Goal: Information Seeking & Learning: Learn about a topic

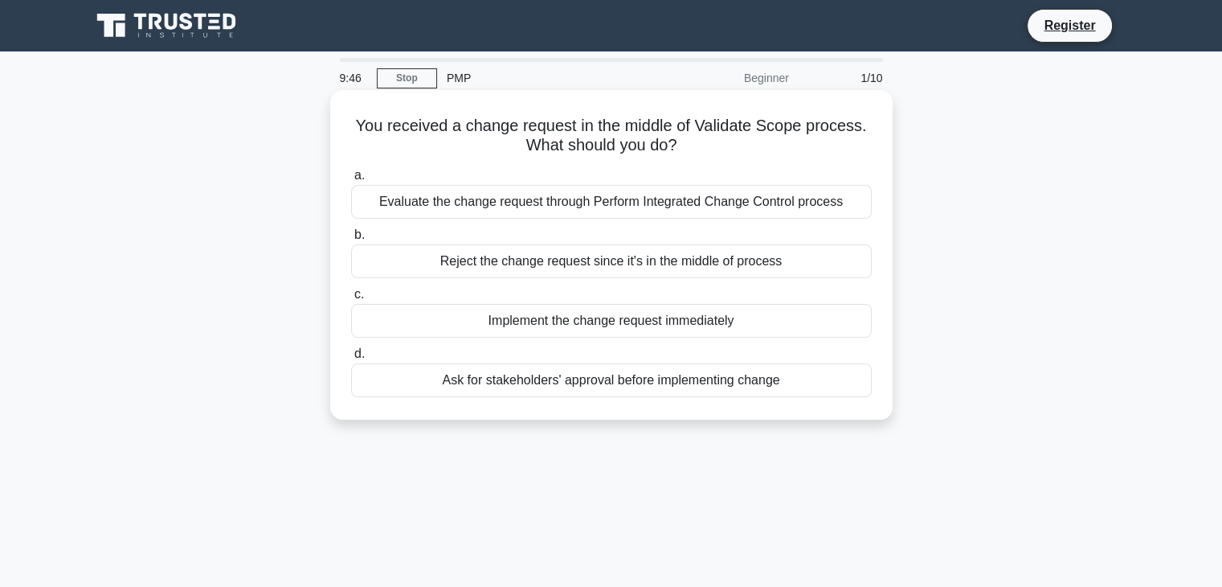
click at [685, 213] on div "Evaluate the change request through Perform Integrated Change Control process" at bounding box center [611, 202] width 521 height 34
click at [351, 181] on input "a. Evaluate the change request through Perform Integrated Change Control process" at bounding box center [351, 175] width 0 height 10
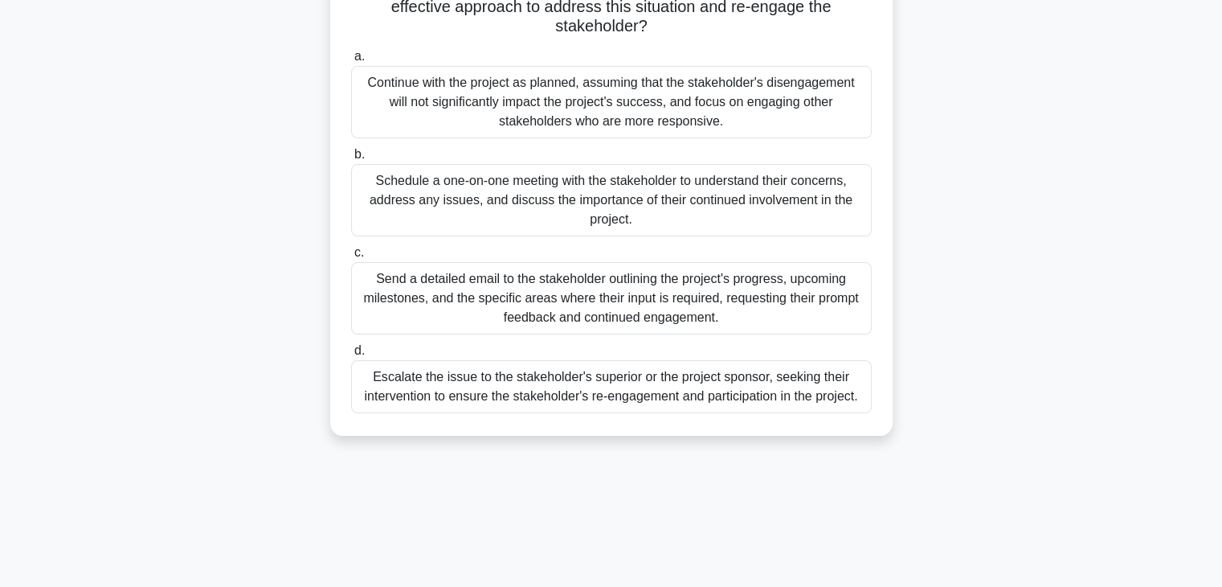
scroll to position [241, 0]
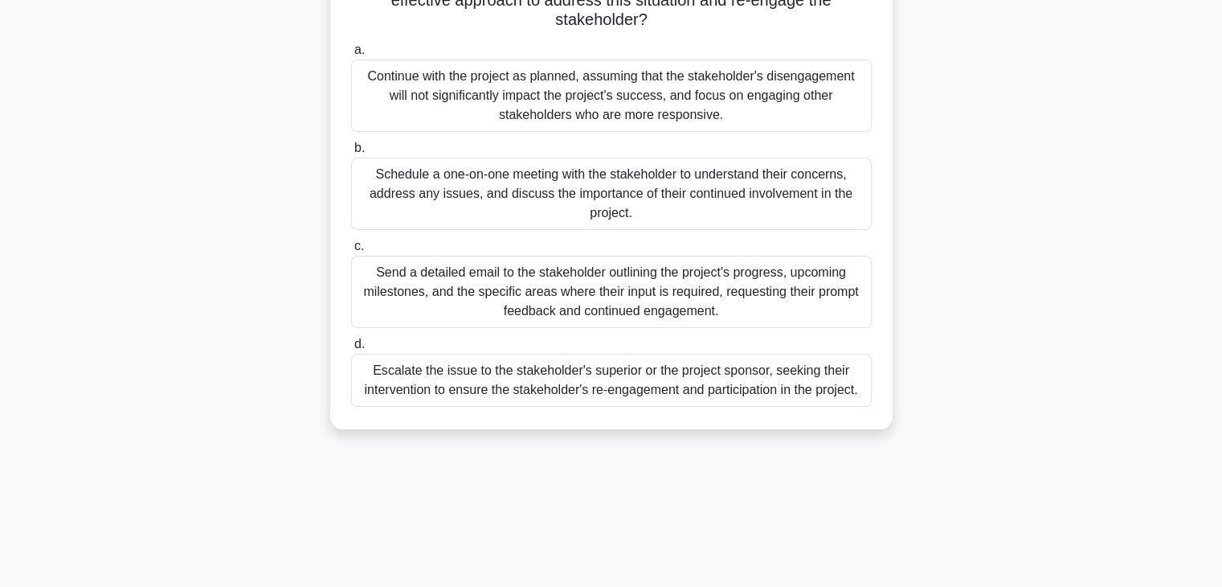
click at [745, 393] on div "Escalate the issue to the stakeholder's superior or the project sponsor, seekin…" at bounding box center [611, 380] width 521 height 53
click at [351, 350] on input "d. Escalate the issue to the stakeholder's superior or the project sponsor, see…" at bounding box center [351, 344] width 0 height 10
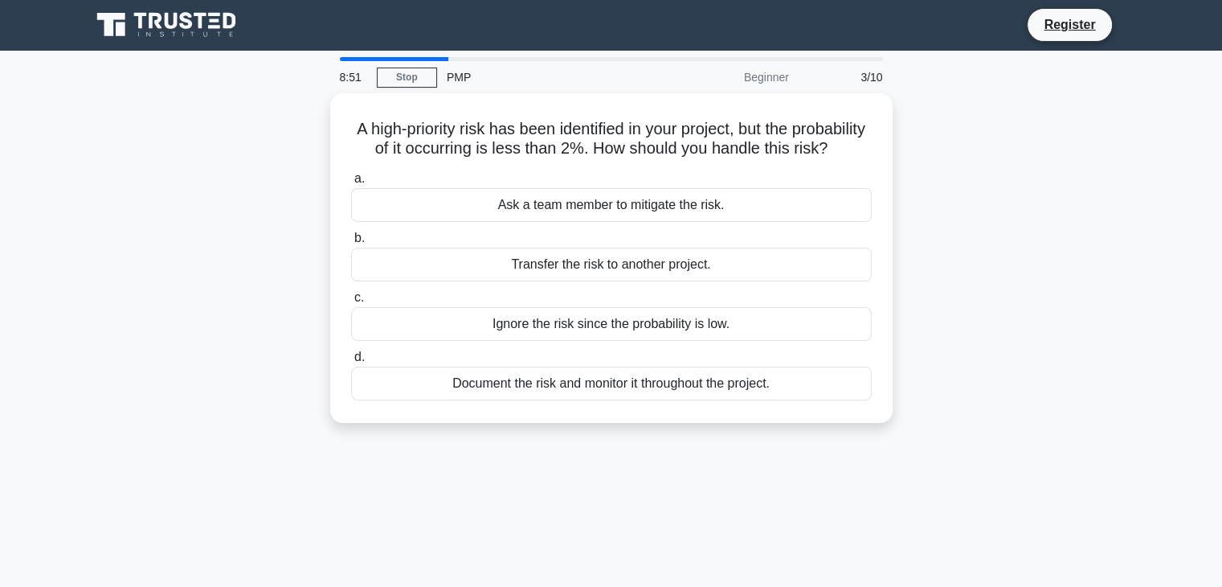
scroll to position [0, 0]
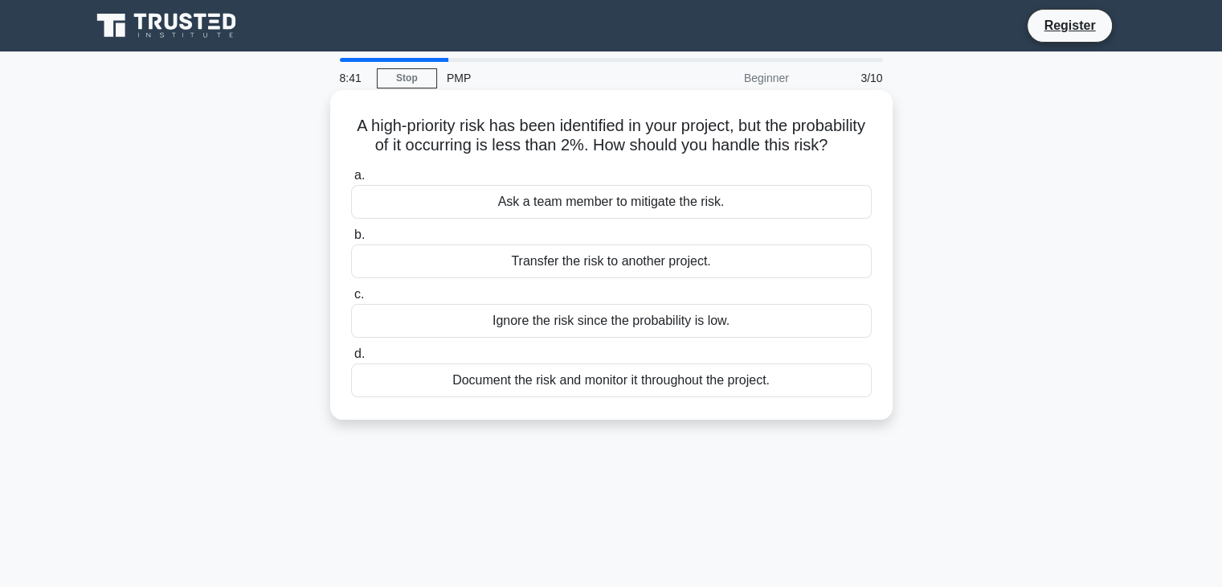
click at [730, 397] on div "Document the risk and monitor it throughout the project." at bounding box center [611, 380] width 521 height 34
click at [351, 359] on input "d. Document the risk and monitor it throughout the project." at bounding box center [351, 354] width 0 height 10
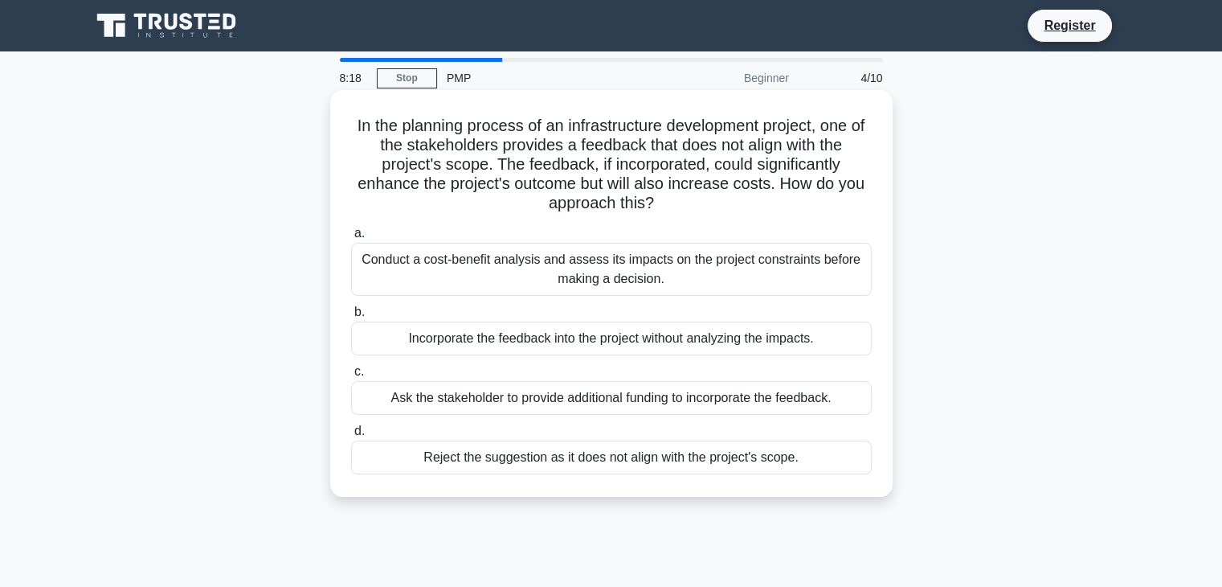
click at [691, 258] on div "Conduct a cost-benefit analysis and assess its impacts on the project constrain…" at bounding box center [611, 269] width 521 height 53
click at [351, 239] on input "a. Conduct a cost-benefit analysis and assess its impacts on the project constr…" at bounding box center [351, 233] width 0 height 10
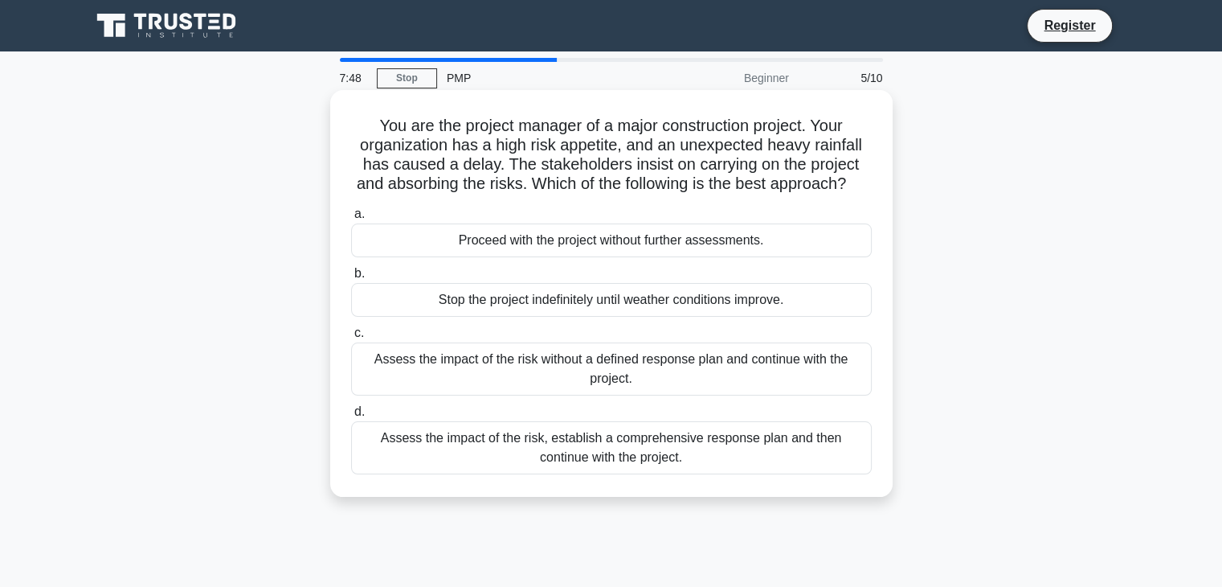
click at [825, 454] on div "Assess the impact of the risk, establish a comprehensive response plan and then…" at bounding box center [611, 447] width 521 height 53
click at [351, 417] on input "d. Assess the impact of the risk, establish a comprehensive response plan and t…" at bounding box center [351, 412] width 0 height 10
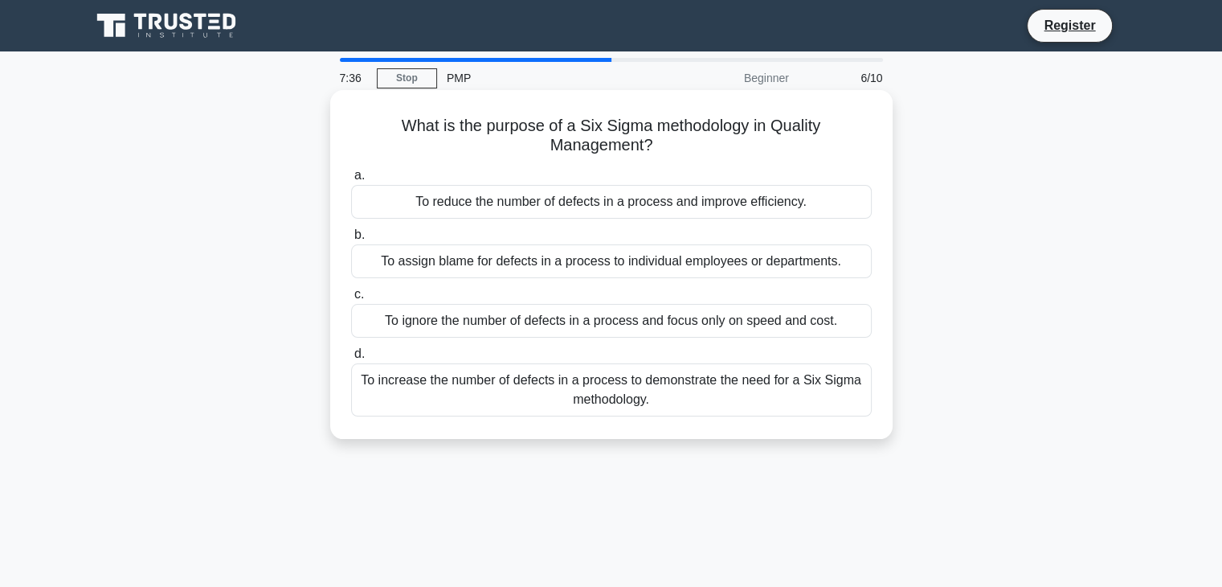
click at [751, 196] on div "To reduce the number of defects in a process and improve efficiency." at bounding box center [611, 202] width 521 height 34
click at [351, 181] on input "a. To reduce the number of defects in a process and improve efficiency." at bounding box center [351, 175] width 0 height 10
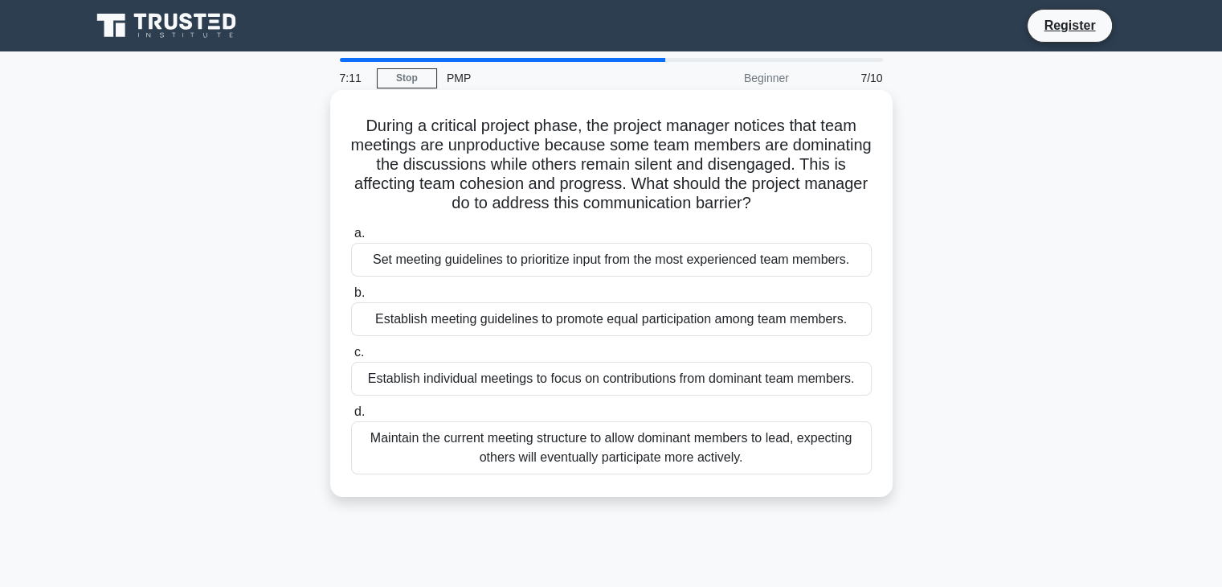
click at [765, 329] on div "Establish meeting guidelines to promote equal participation among team members." at bounding box center [611, 319] width 521 height 34
click at [351, 298] on input "b. Establish meeting guidelines to promote equal participation among team membe…" at bounding box center [351, 293] width 0 height 10
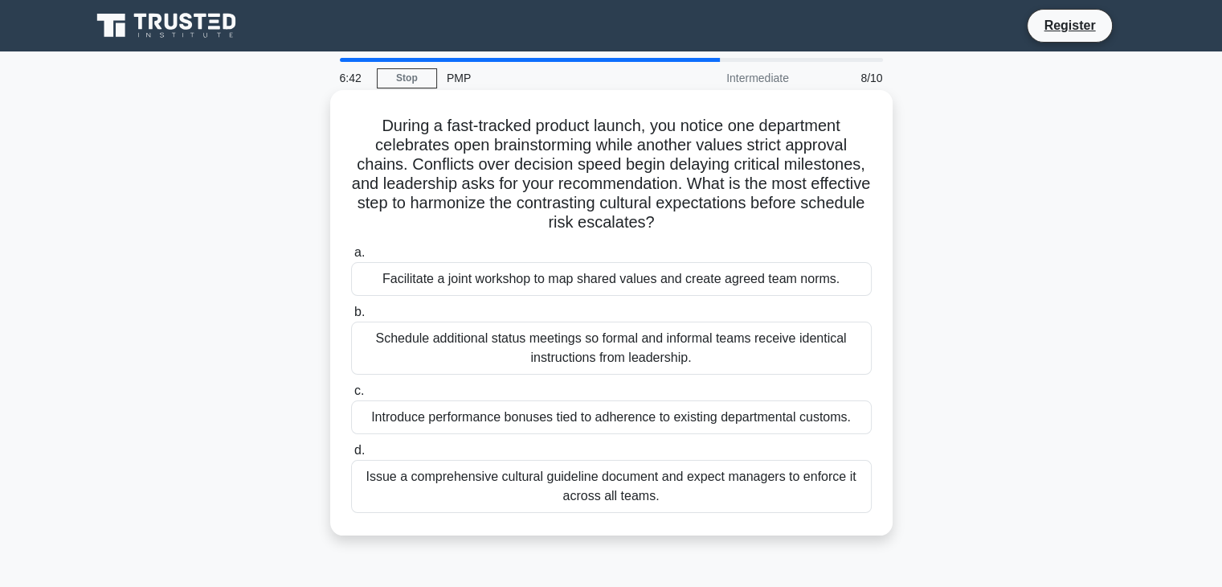
click at [667, 288] on div "Facilitate a joint workshop to map shared values and create agreed team norms." at bounding box center [611, 279] width 521 height 34
click at [351, 258] on input "a. Facilitate a joint workshop to map shared values and create agreed team norm…" at bounding box center [351, 253] width 0 height 10
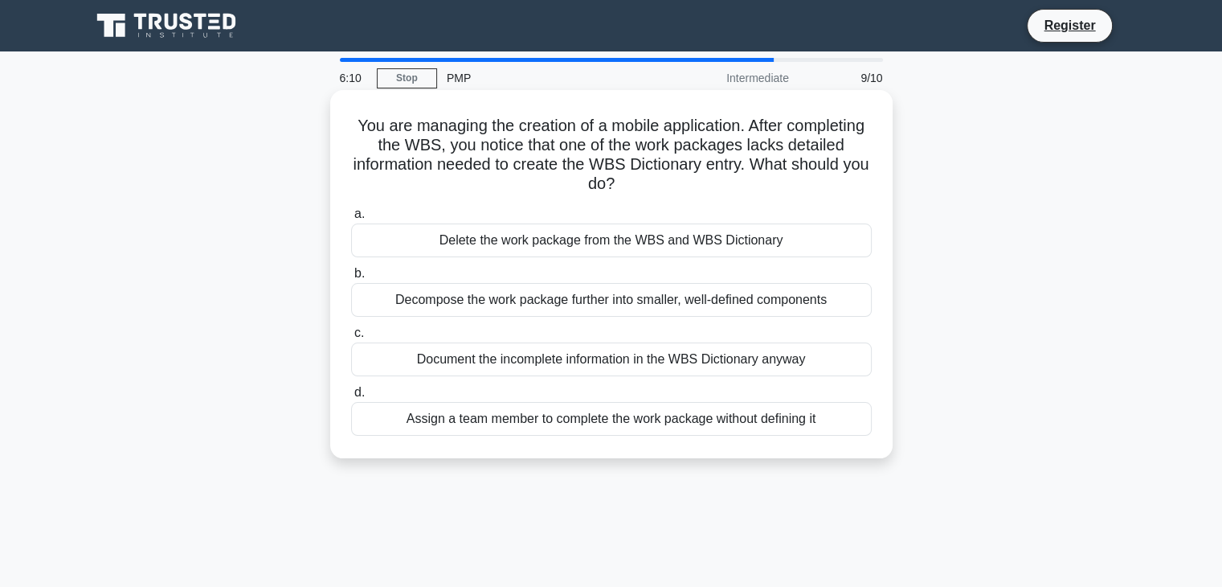
click at [710, 290] on div "Decompose the work package further into smaller, well-defined components" at bounding box center [611, 300] width 521 height 34
click at [351, 279] on input "b. Decompose the work package further into smaller, well-defined components" at bounding box center [351, 273] width 0 height 10
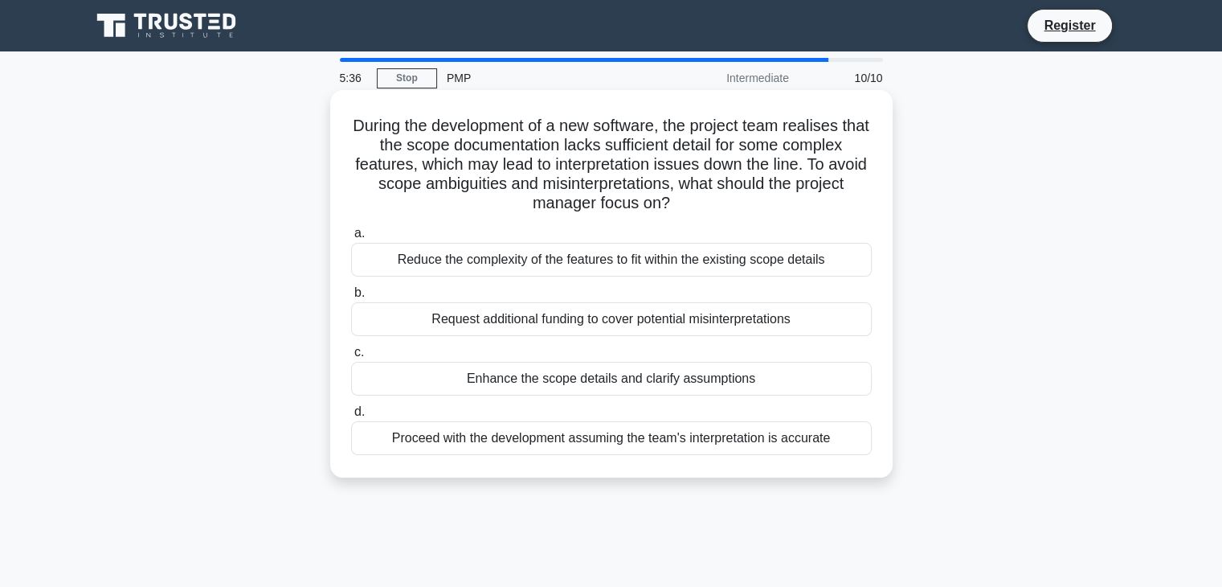
click at [726, 390] on div "Enhance the scope details and clarify assumptions" at bounding box center [611, 379] width 521 height 34
click at [351, 358] on input "c. Enhance the scope details and clarify assumptions" at bounding box center [351, 352] width 0 height 10
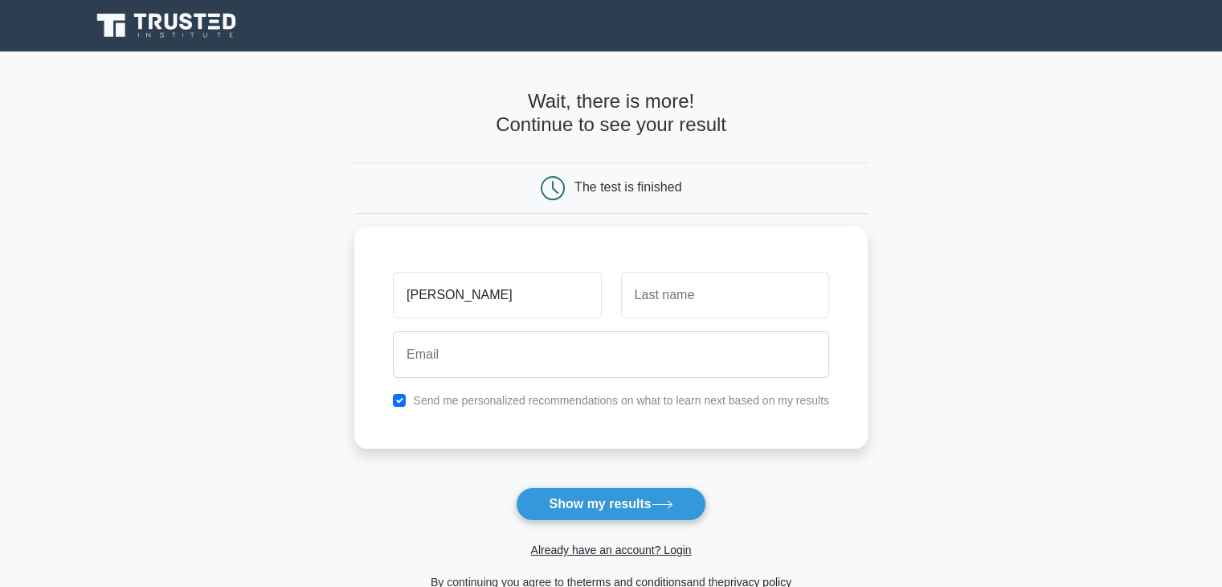
type input "[PERSON_NAME]"
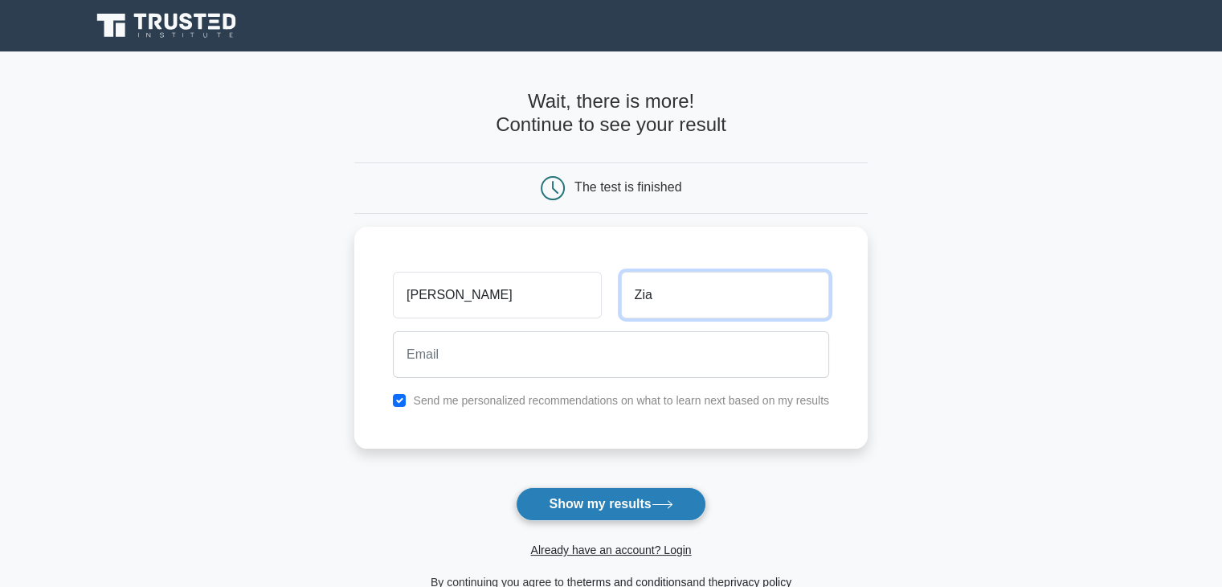
type input "Zia"
click at [637, 505] on button "Show my results" at bounding box center [611, 504] width 190 height 34
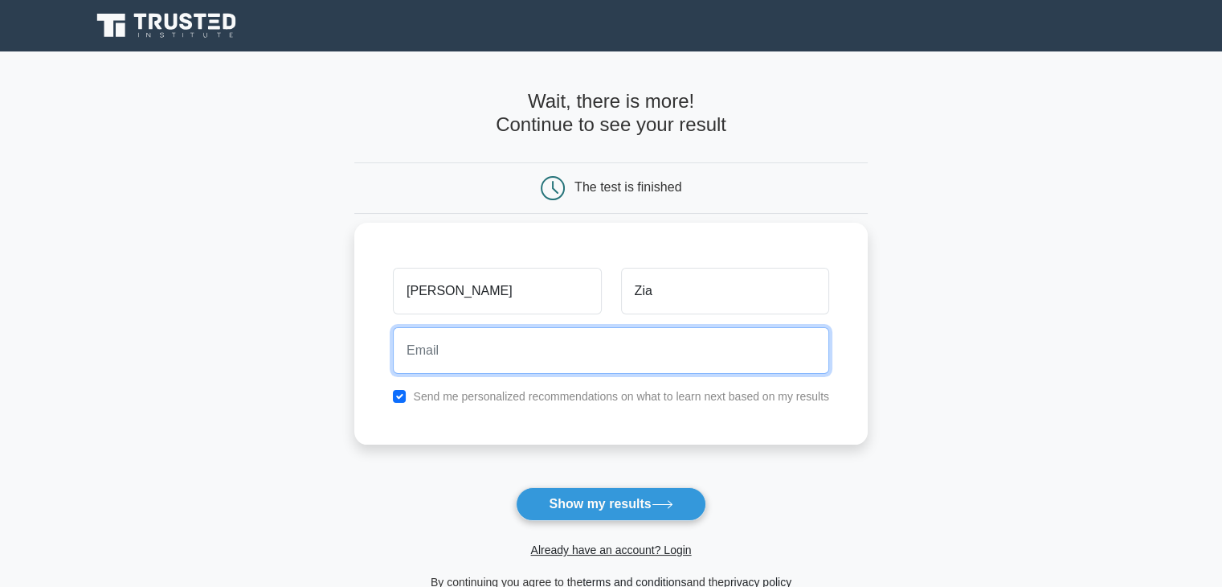
click at [500, 342] on input "email" at bounding box center [611, 350] width 436 height 47
type input "[EMAIL_ADDRESS][DOMAIN_NAME]"
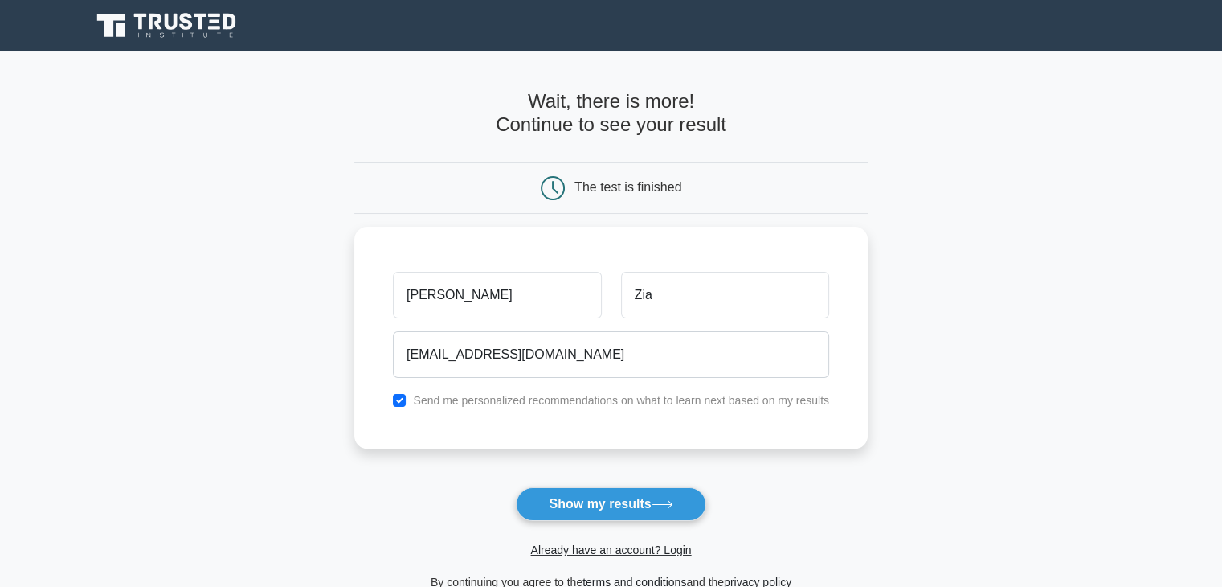
click at [695, 504] on button "Show my results" at bounding box center [611, 504] width 190 height 34
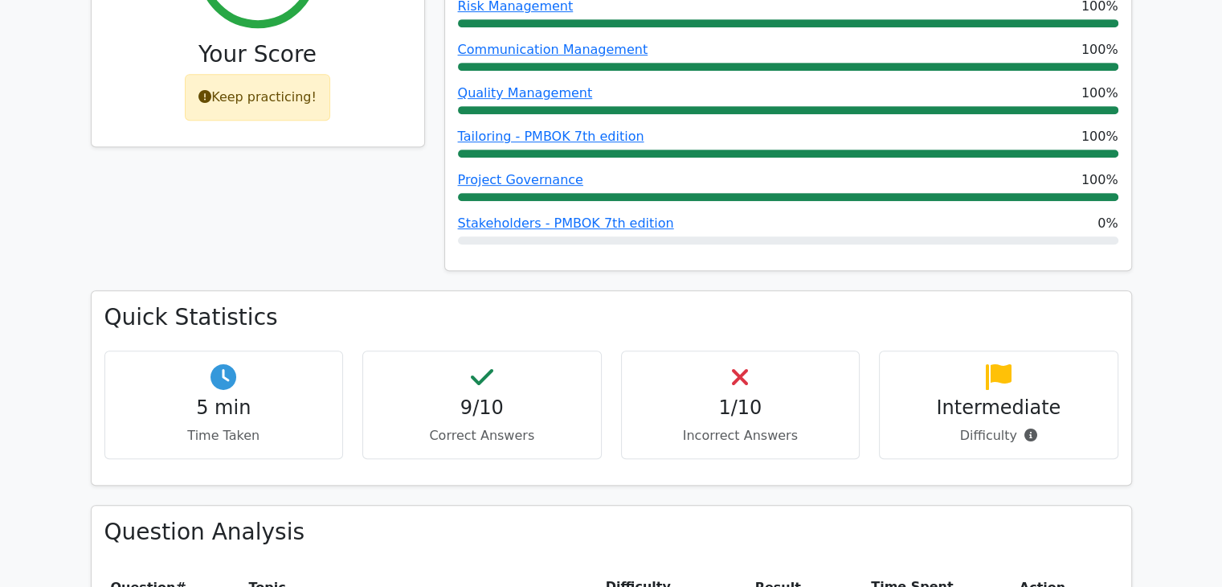
scroll to position [884, 0]
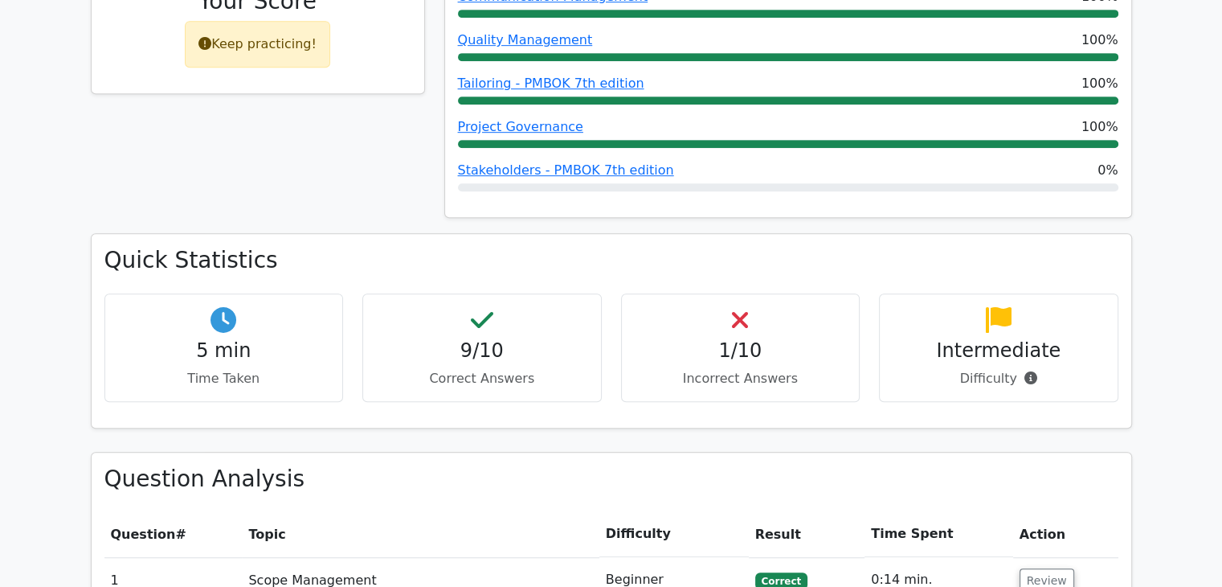
click at [729, 339] on h4 "1/10" at bounding box center [741, 350] width 212 height 23
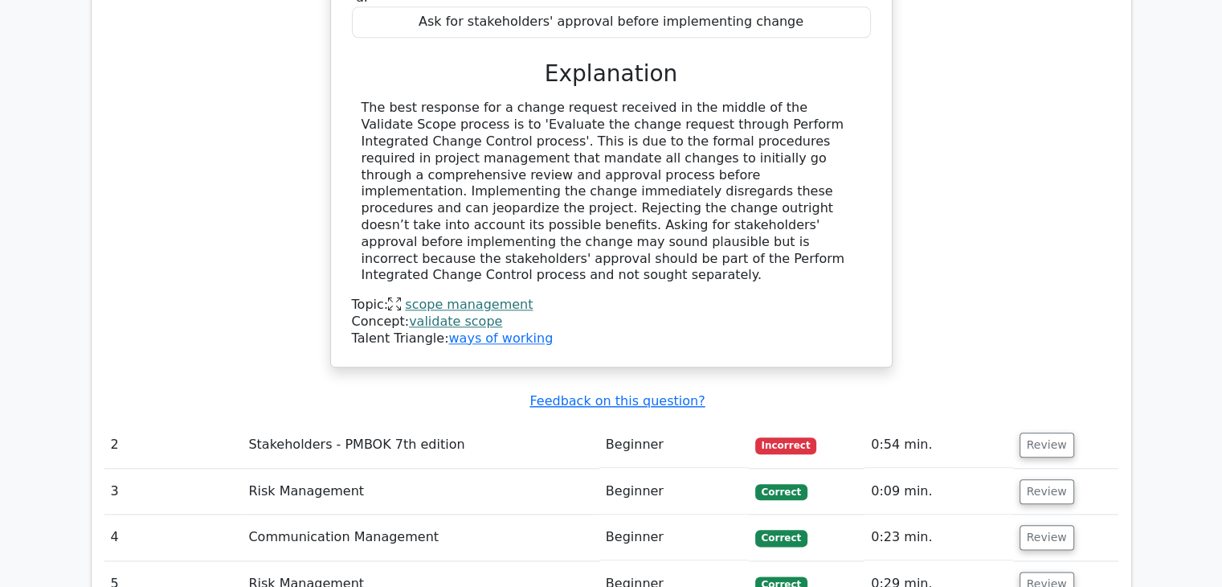
scroll to position [1929, 0]
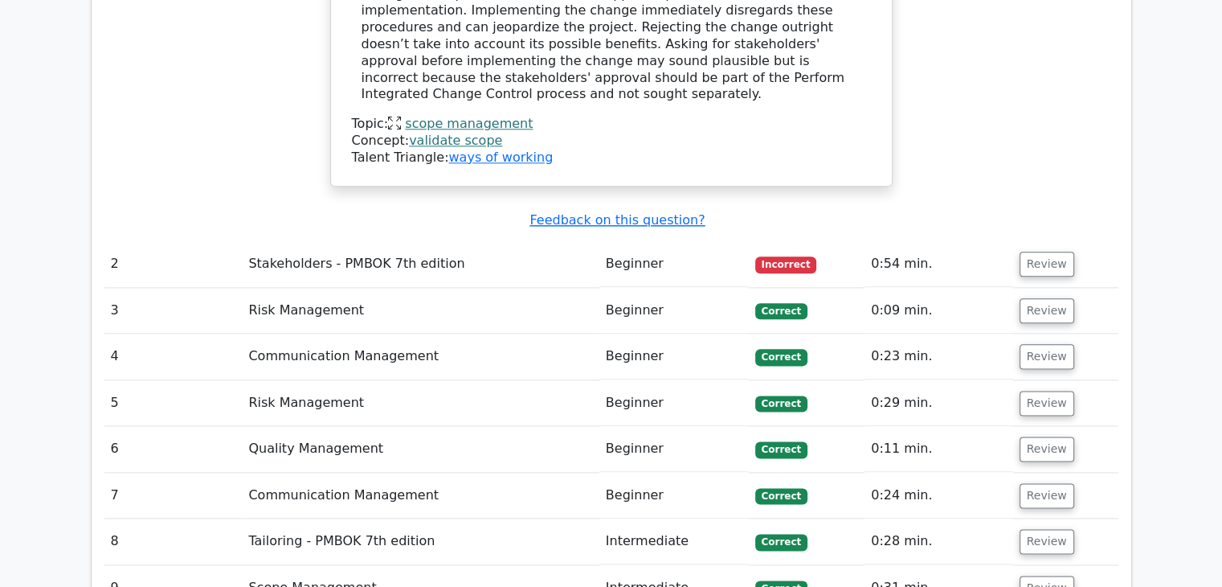
click at [802, 256] on span "Incorrect" at bounding box center [786, 264] width 62 height 16
click at [1046, 252] on button "Review" at bounding box center [1047, 264] width 55 height 25
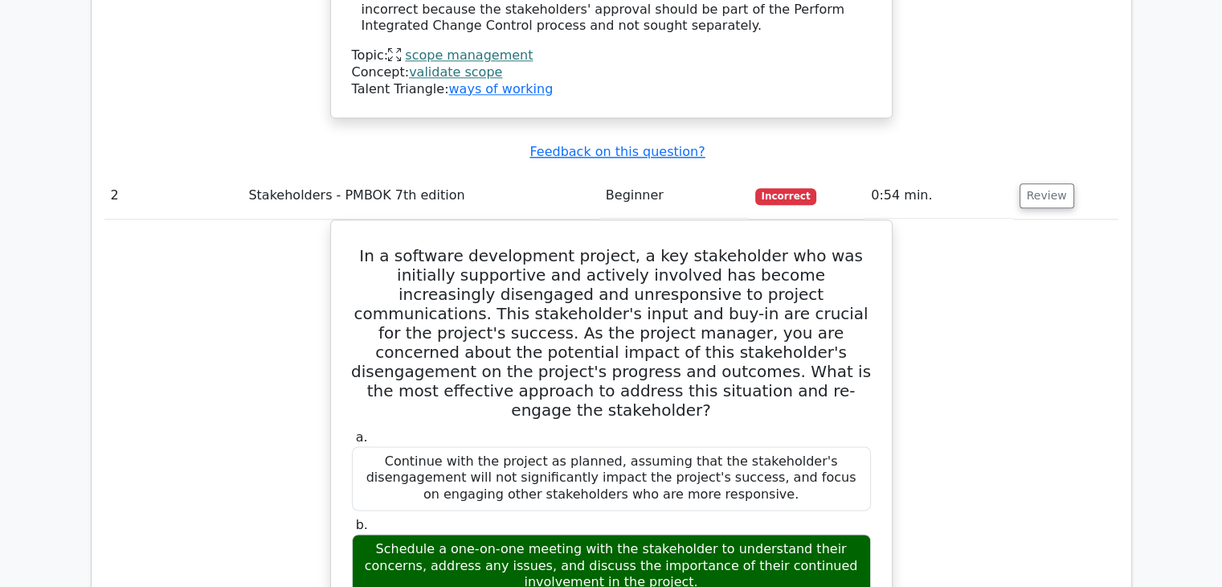
scroll to position [2089, 0]
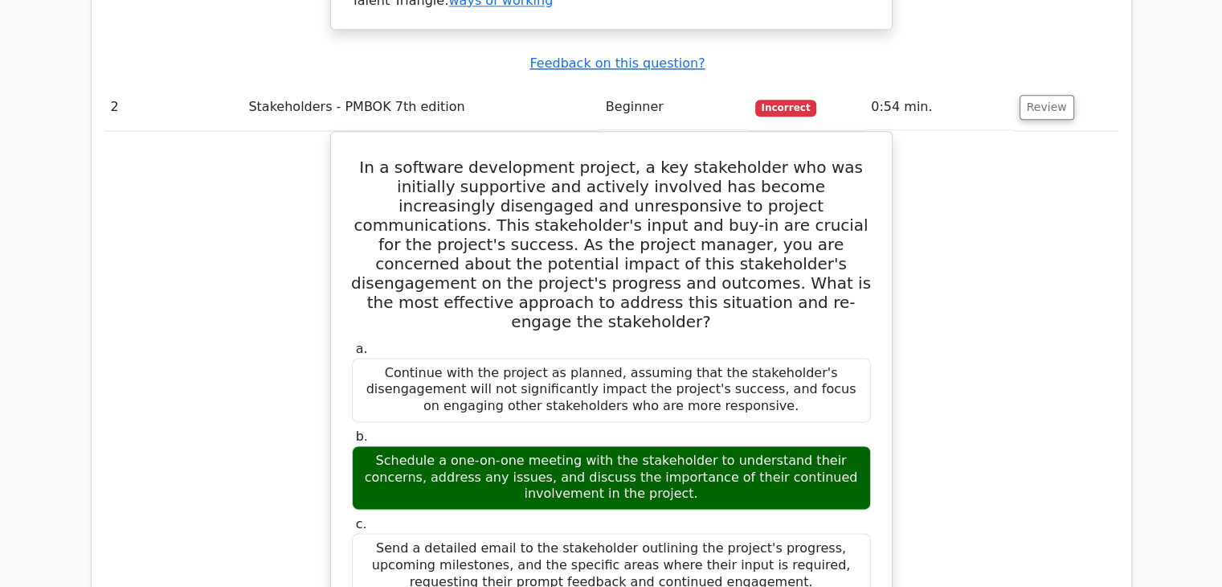
click at [1186, 484] on main "Go Premium Project Management Professional Preparation Package (2025) Earn 35 P…" at bounding box center [611, 92] width 1222 height 4261
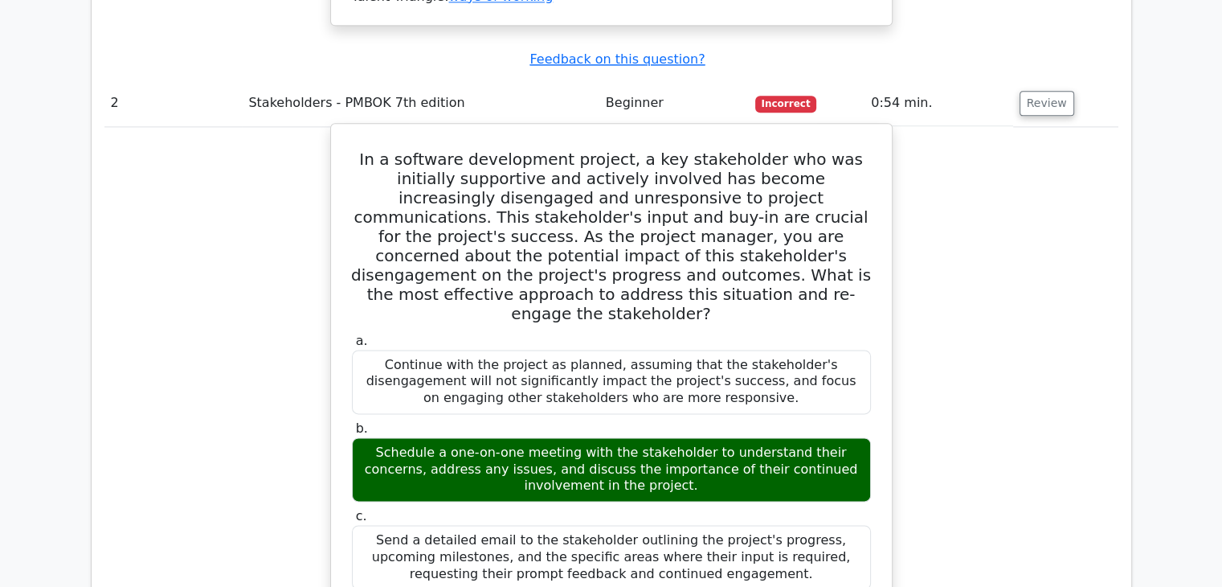
scroll to position [1929, 0]
